Goal: Task Accomplishment & Management: Use online tool/utility

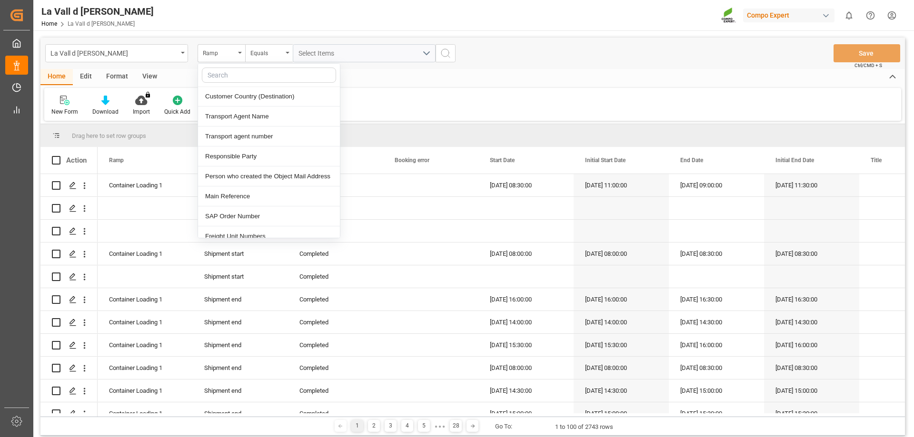
scroll to position [381, 0]
click at [242, 218] on div "SAP Order Number" at bounding box center [269, 216] width 142 height 20
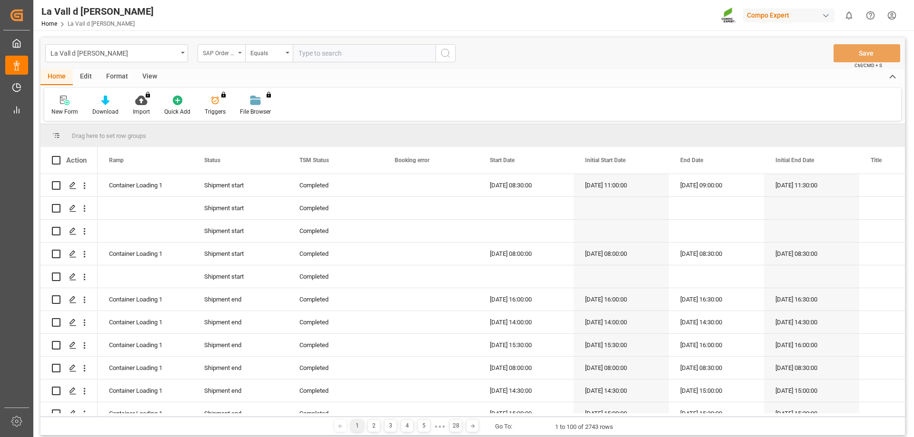
click at [242, 54] on div "SAP Order Number" at bounding box center [222, 53] width 48 height 18
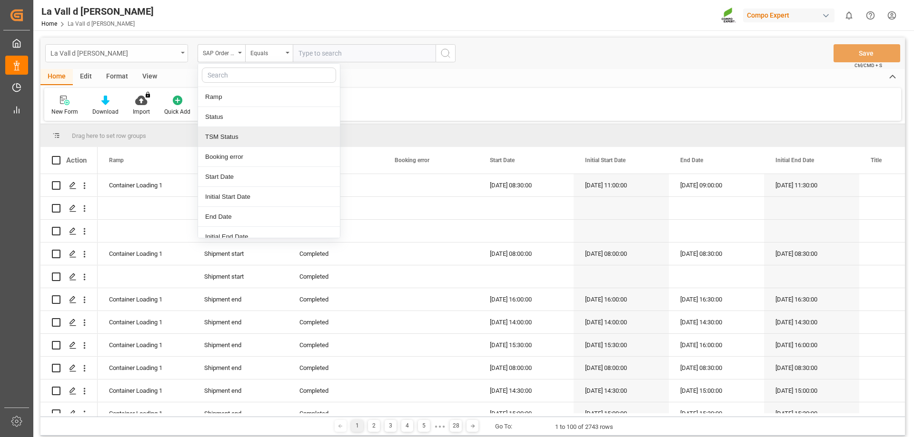
click at [180, 59] on div "La Vall d [PERSON_NAME]" at bounding box center [116, 53] width 143 height 18
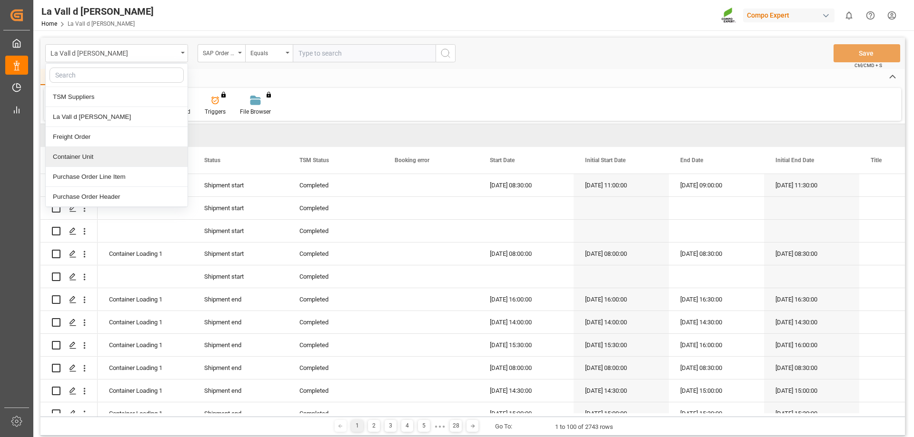
click at [76, 157] on div "Container Unit" at bounding box center [117, 157] width 142 height 20
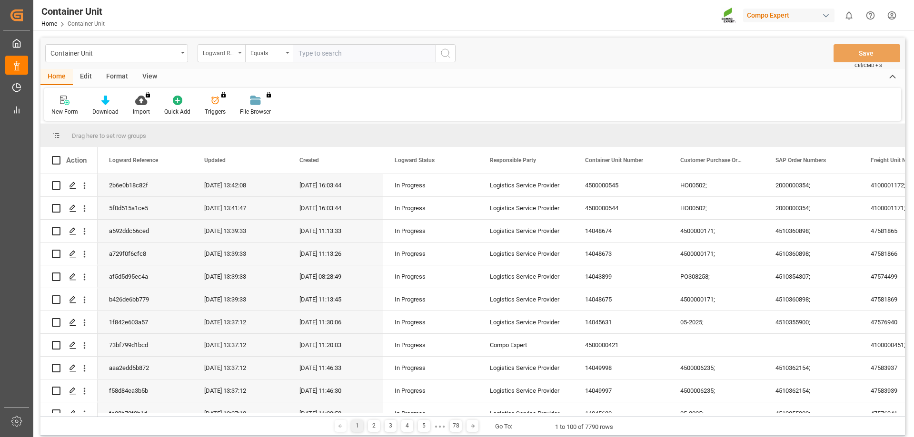
click at [238, 55] on div "Logward Reference" at bounding box center [222, 53] width 48 height 18
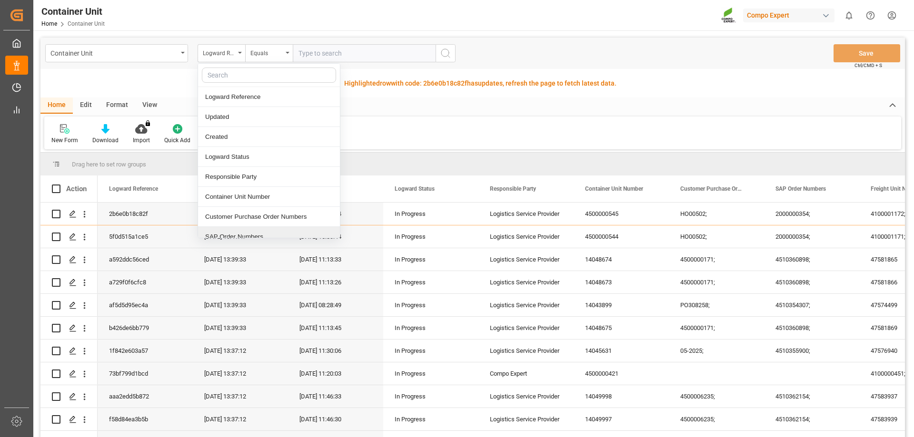
click at [262, 235] on div "SAP Order Numbers" at bounding box center [269, 237] width 142 height 20
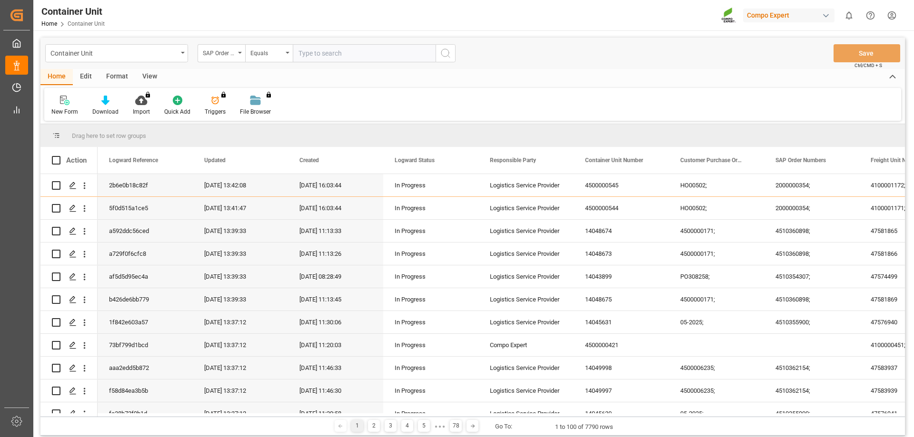
click at [331, 50] on input "text" at bounding box center [364, 53] width 143 height 18
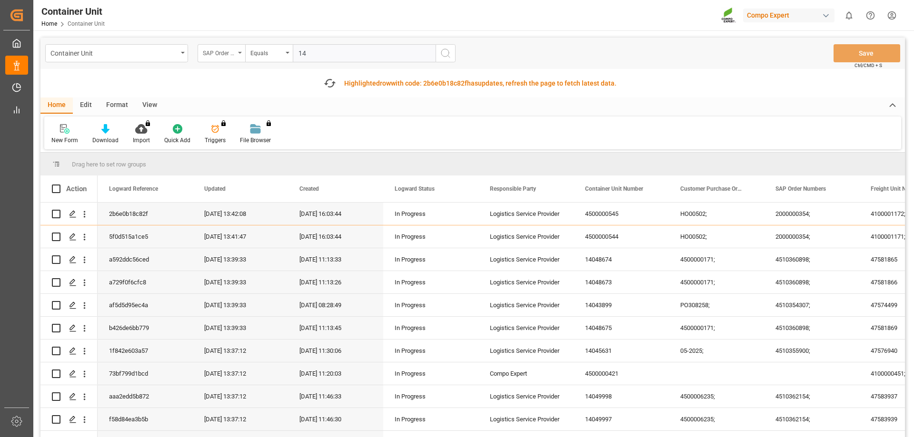
type input "14"
click at [238, 52] on icon "open menu" at bounding box center [240, 53] width 4 height 2
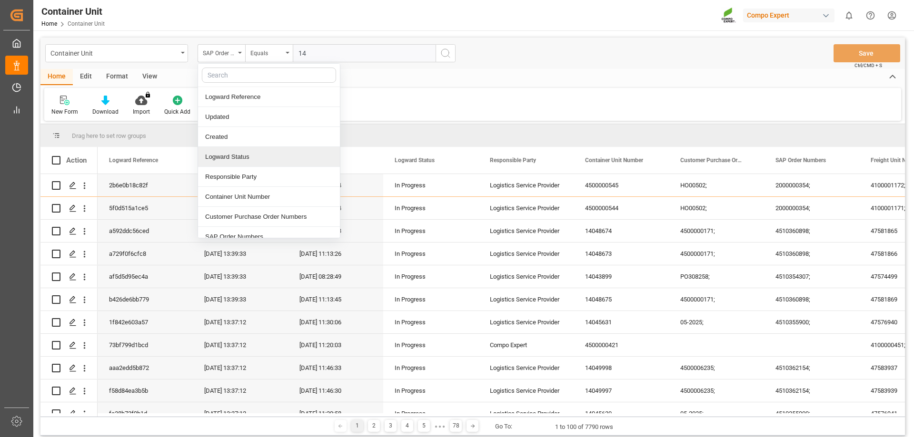
scroll to position [95, 0]
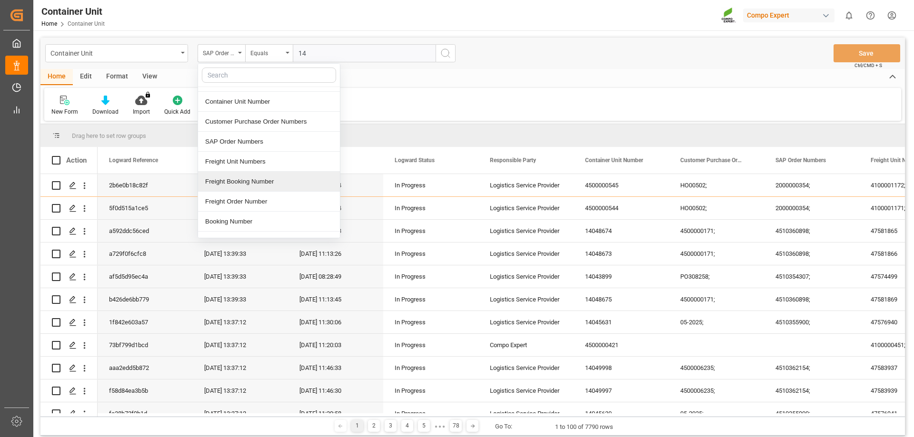
click at [249, 187] on div "Freight Booking Number" at bounding box center [269, 182] width 142 height 20
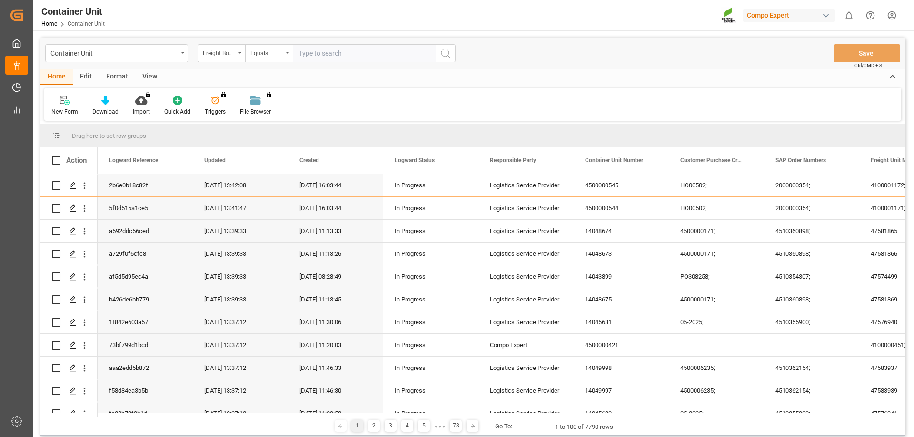
click at [325, 56] on input "text" at bounding box center [364, 53] width 143 height 18
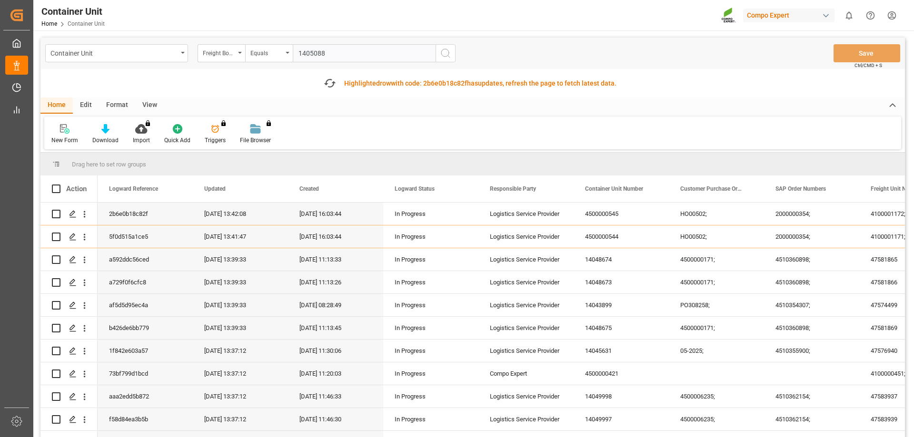
type input "14050886"
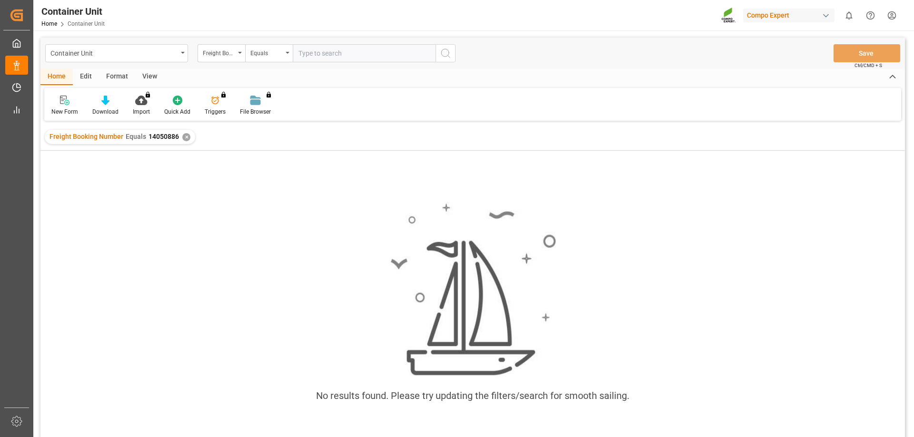
click at [186, 137] on div "✕" at bounding box center [186, 137] width 8 height 8
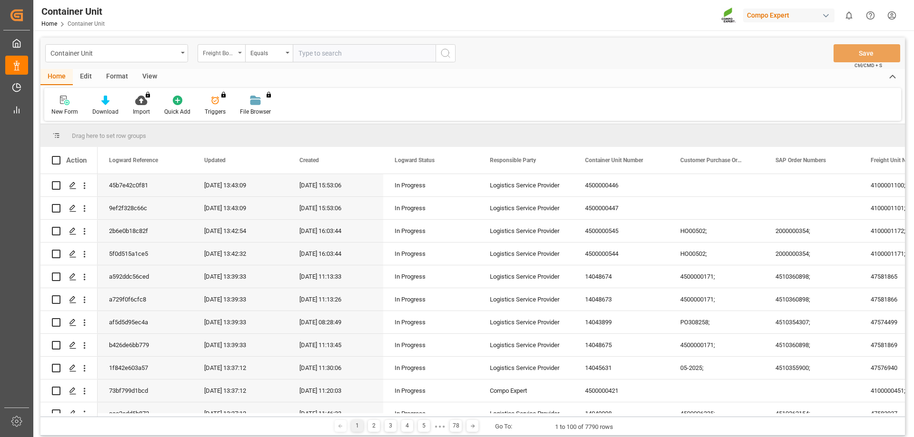
click at [238, 57] on div "Freight Booking Number" at bounding box center [222, 53] width 48 height 18
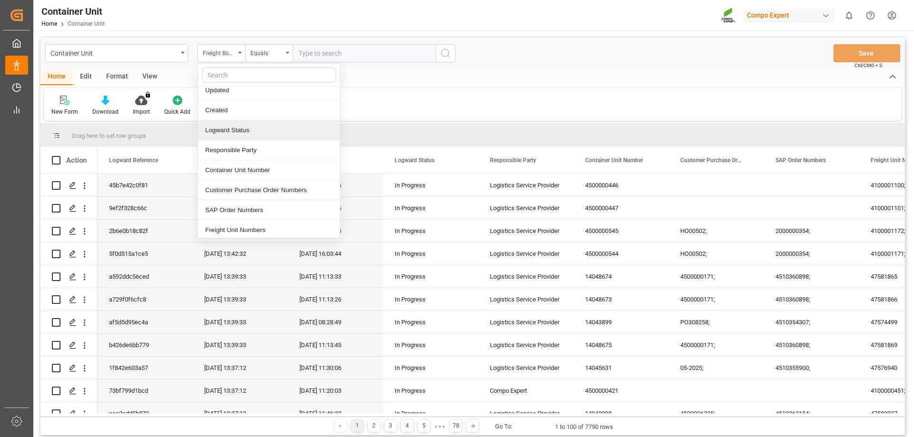
scroll to position [48, 0]
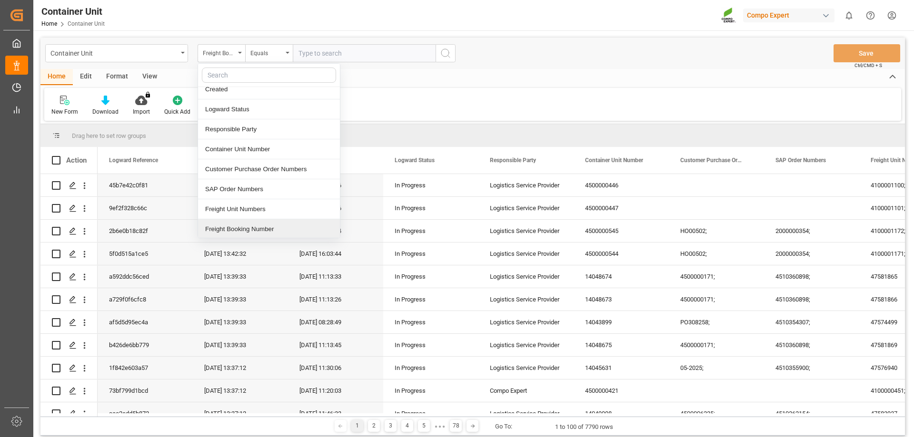
click at [109, 418] on div "1 2 3 4 5 ● ● ● 78 Go To: 1 to 100 of 7790 rows" at bounding box center [472, 426] width 864 height 19
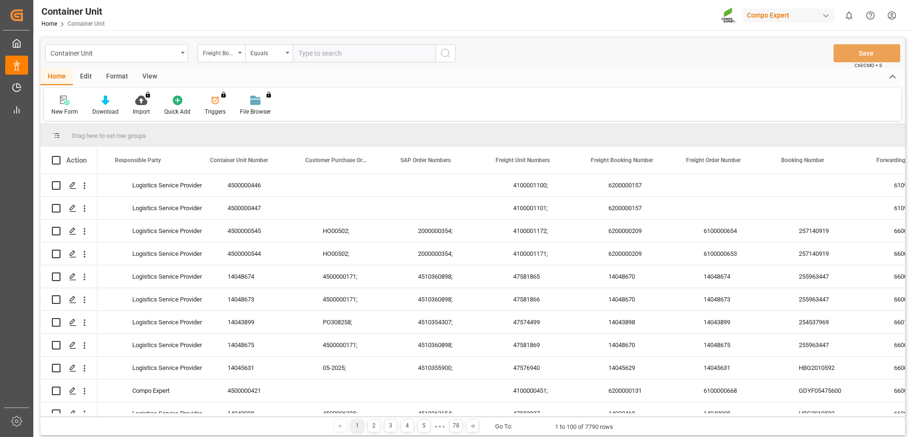
scroll to position [0, 375]
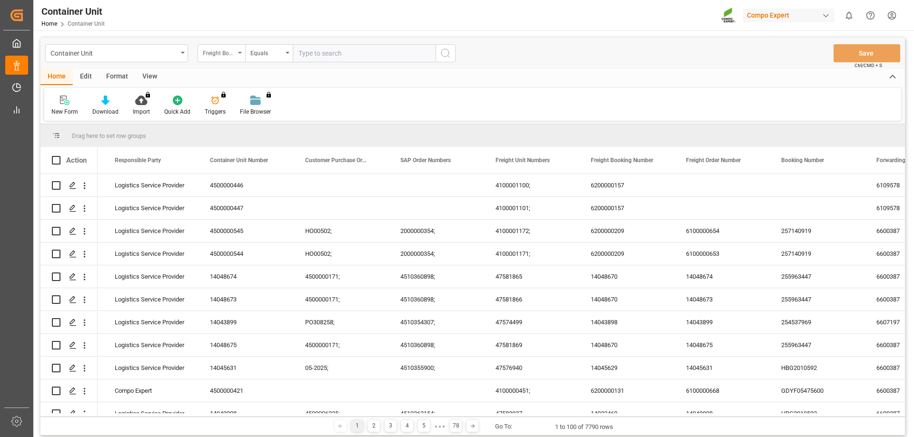
click at [231, 49] on div "Freight Booking Number" at bounding box center [219, 52] width 32 height 11
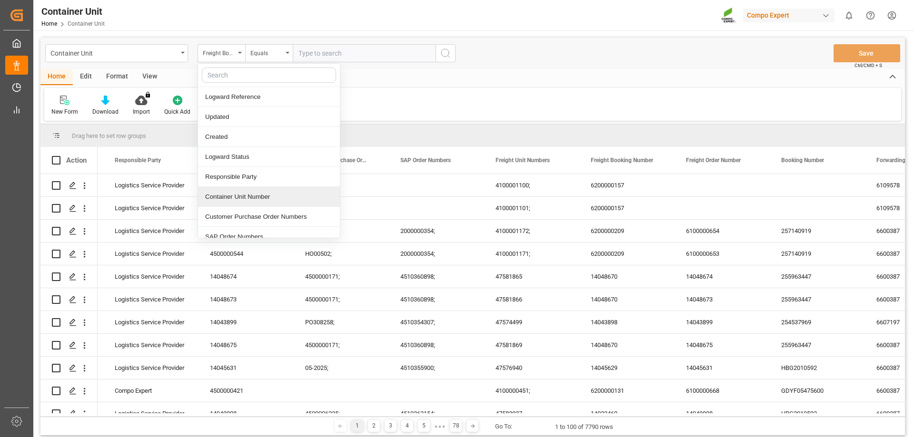
click at [252, 193] on div "Container Unit Number" at bounding box center [269, 197] width 142 height 20
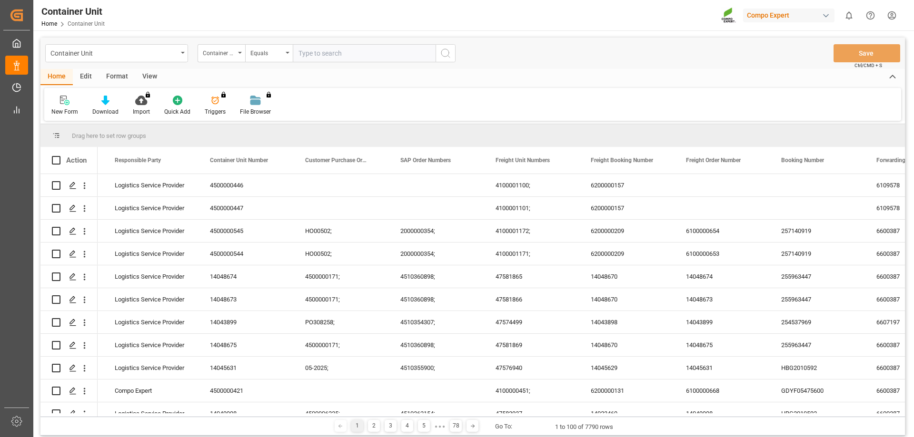
click at [313, 56] on input "text" at bounding box center [364, 53] width 143 height 18
type input "14050885"
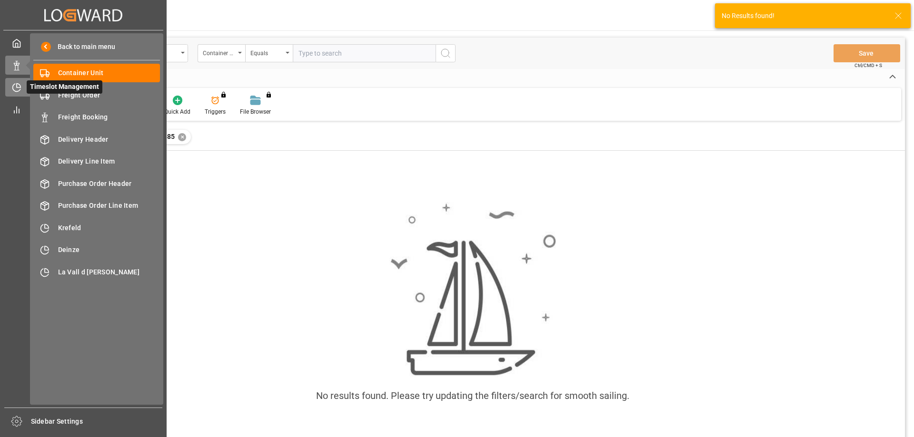
click at [18, 89] on icon at bounding box center [17, 88] width 10 height 10
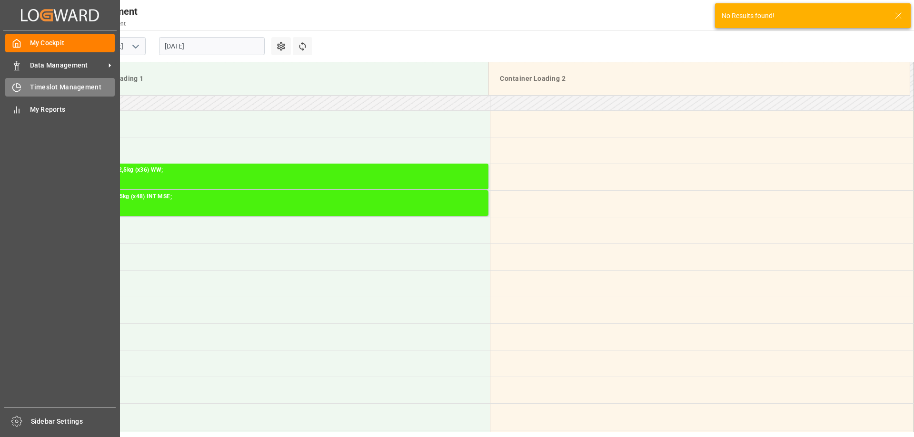
click at [68, 92] on span "Timeslot Management" at bounding box center [72, 87] width 85 height 10
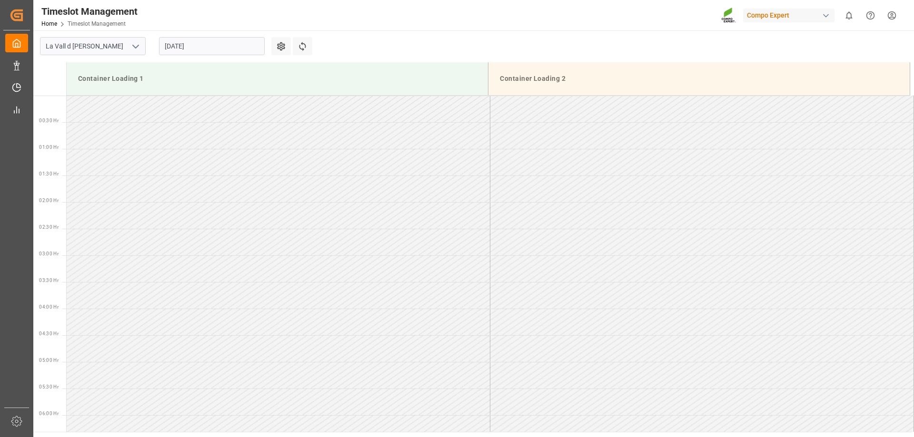
click at [213, 48] on input "[DATE]" at bounding box center [212, 46] width 106 height 18
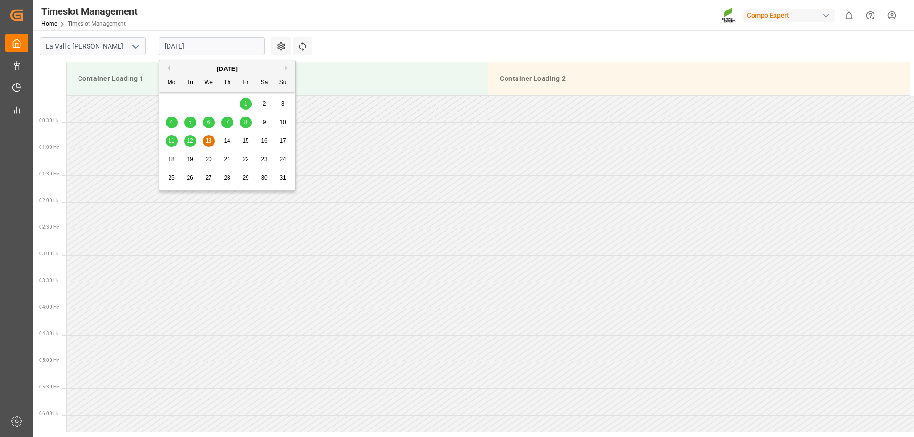
click at [209, 140] on span "13" at bounding box center [208, 141] width 6 height 7
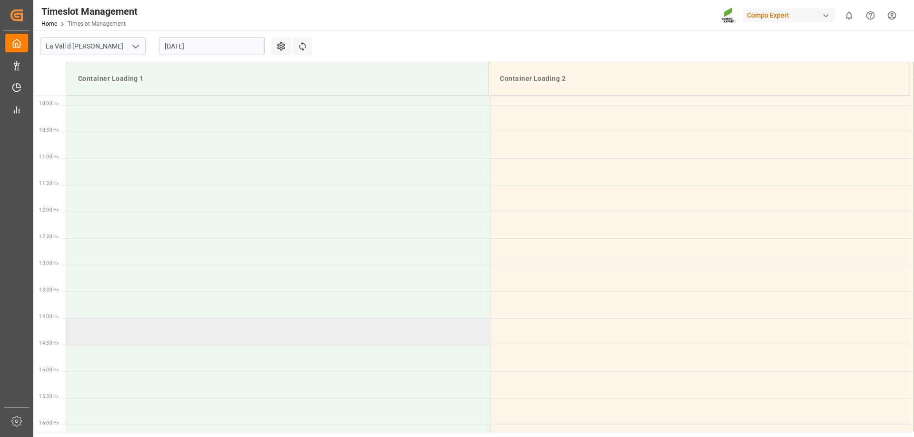
scroll to position [619, 0]
click at [102, 263] on td at bounding box center [279, 263] width 424 height 27
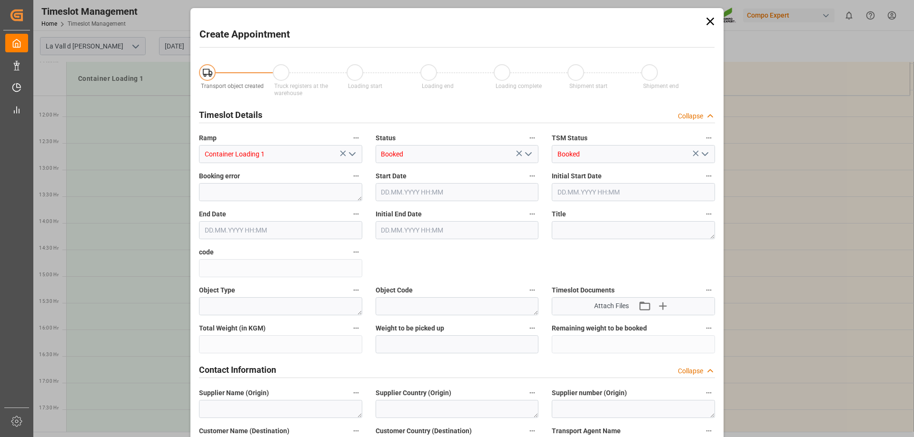
type input "[DATE] 14:30"
type input "[DATE] 15:00"
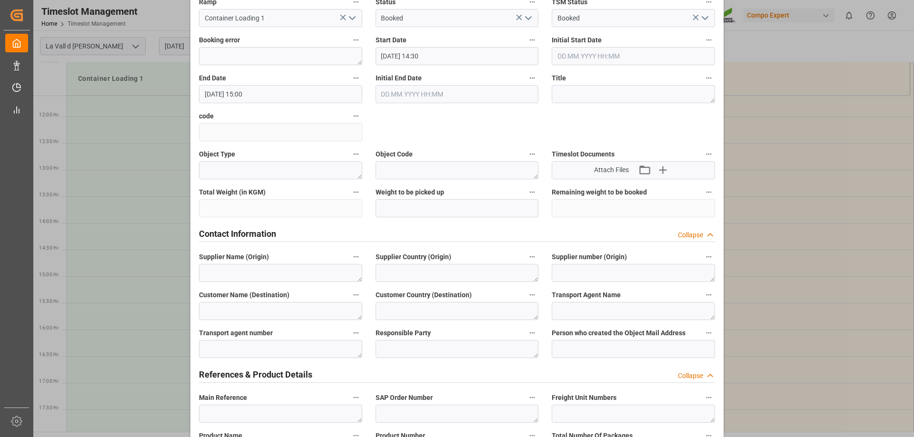
scroll to position [190, 0]
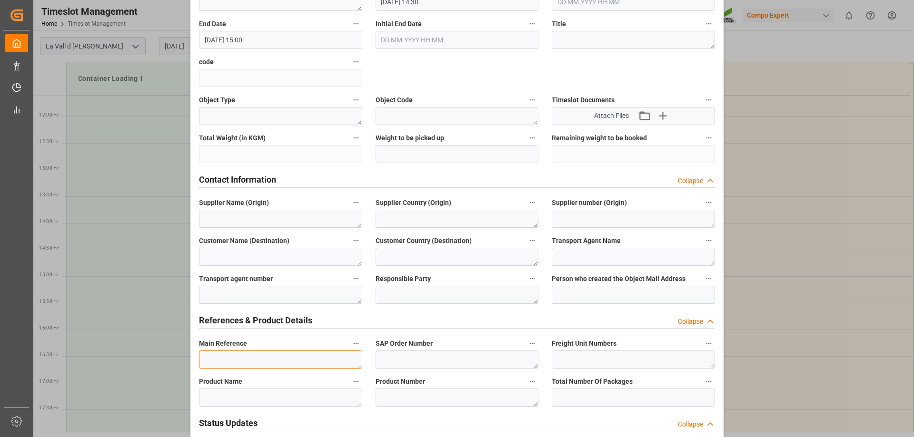
click at [232, 357] on textarea at bounding box center [280, 360] width 163 height 18
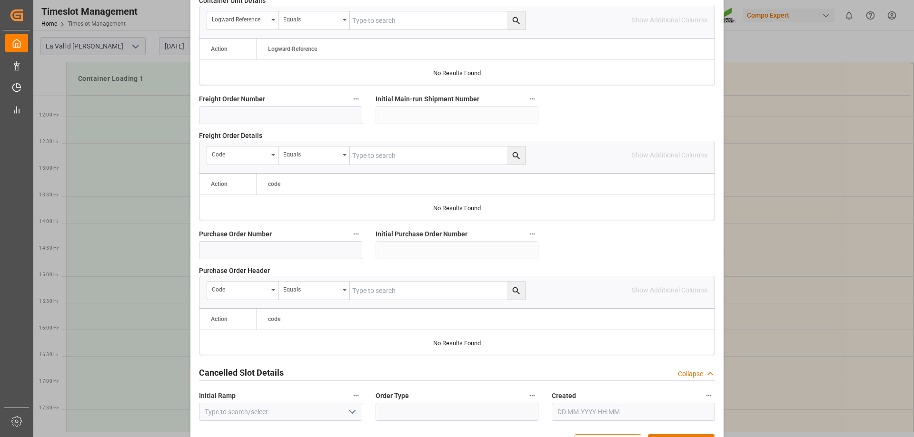
scroll to position [884, 0]
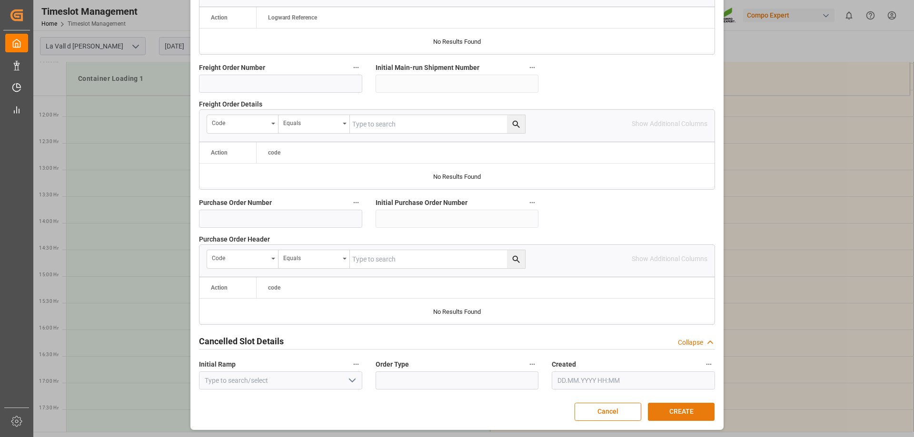
type textarea "[GEOGRAPHIC_DATA]"
click at [674, 409] on button "CREATE" at bounding box center [681, 412] width 67 height 18
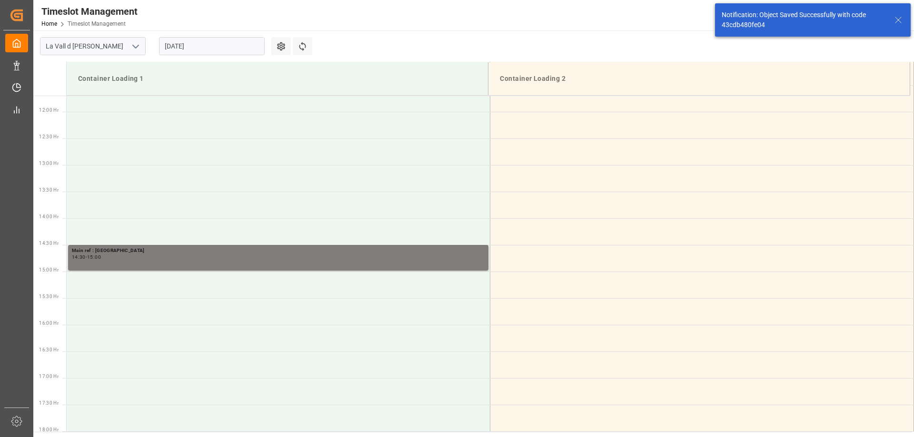
scroll to position [687, 0]
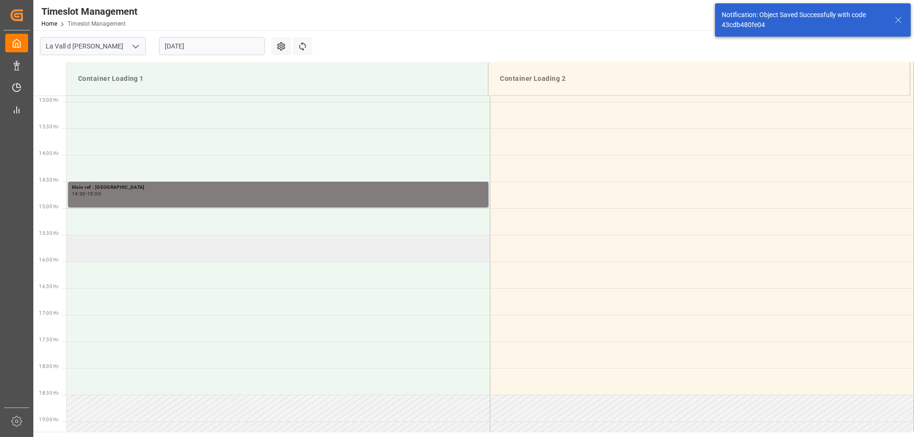
click at [97, 251] on td at bounding box center [279, 248] width 424 height 27
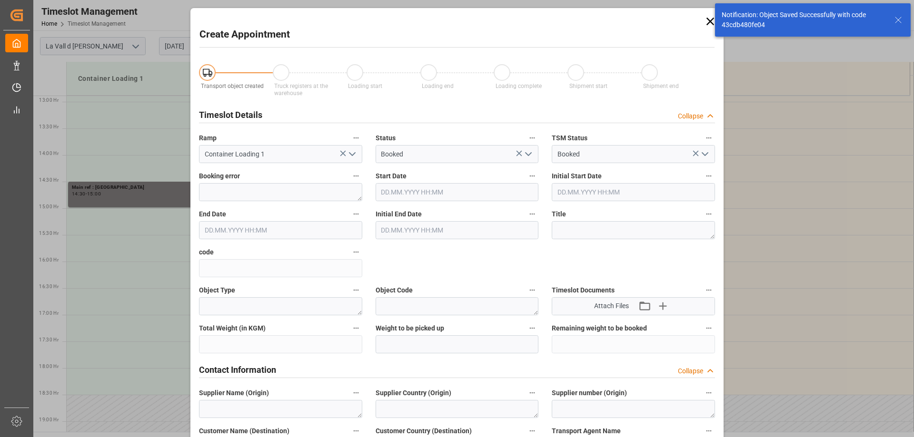
type input "[DATE] 15:30"
type input "[DATE] 16:00"
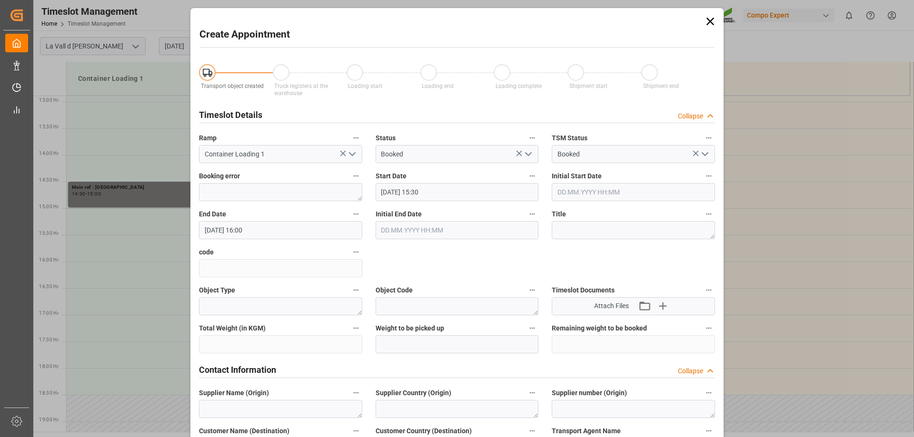
scroll to position [143, 0]
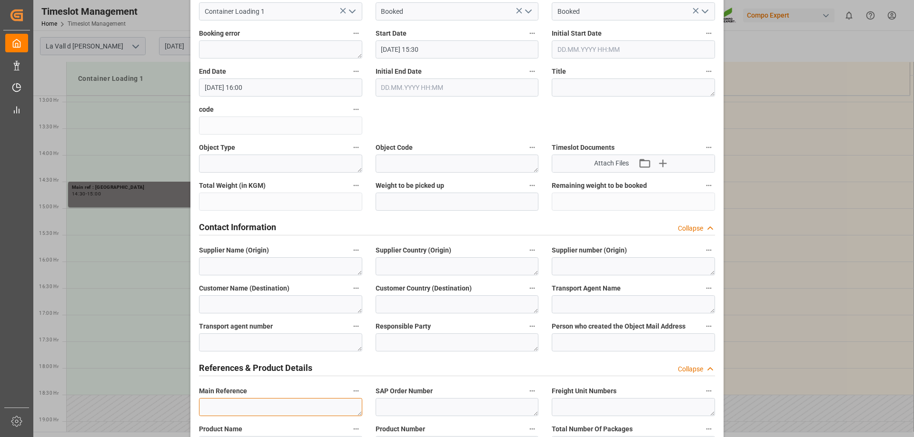
click at [243, 410] on textarea at bounding box center [280, 407] width 163 height 18
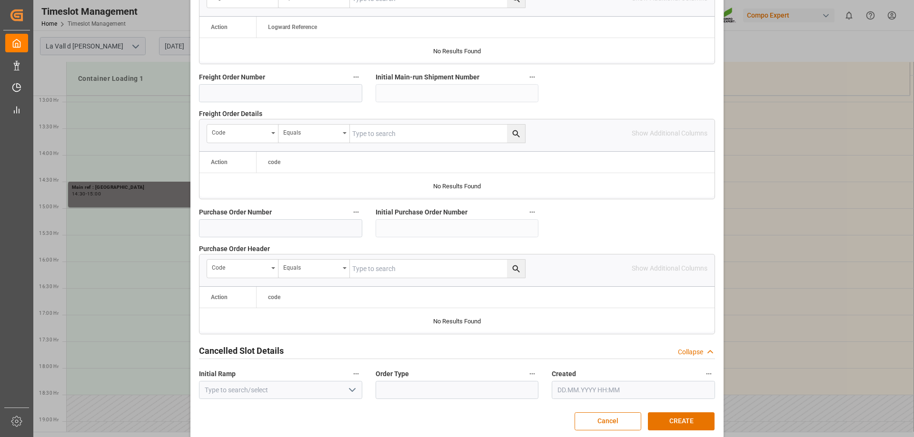
scroll to position [884, 0]
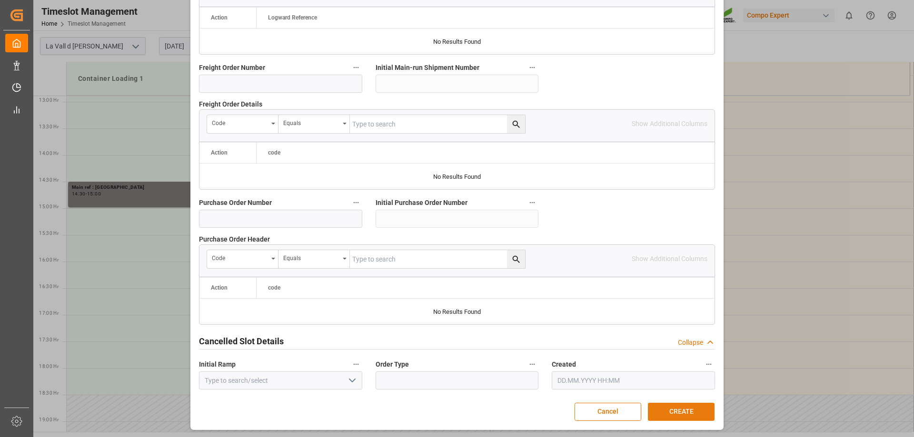
type textarea "[GEOGRAPHIC_DATA]"
click at [682, 418] on button "CREATE" at bounding box center [681, 412] width 67 height 18
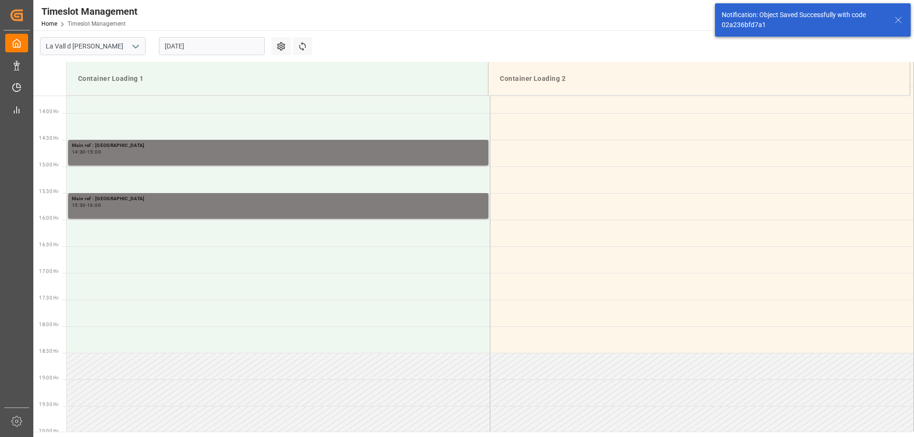
scroll to position [740, 0]
